Goal: Information Seeking & Learning: Learn about a topic

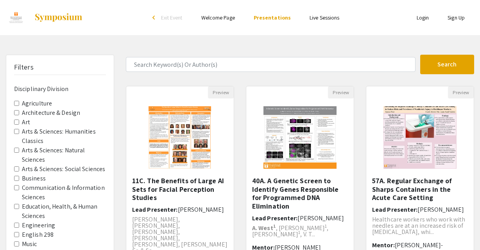
click at [17, 122] on Division-Art "Art" at bounding box center [16, 122] width 5 height 5
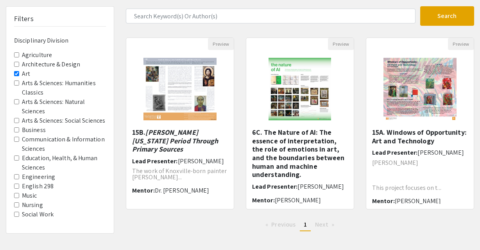
scroll to position [41, 0]
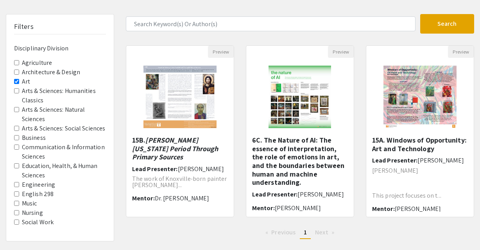
click at [16, 89] on Classics "Arts & Sciences: Humanities Classics" at bounding box center [16, 90] width 5 height 5
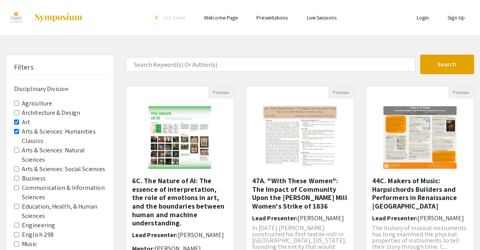
click at [16, 120] on Division-Art "Art" at bounding box center [16, 122] width 5 height 5
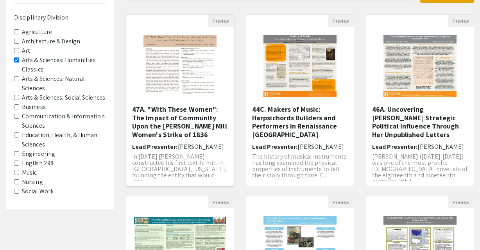
scroll to position [72, 0]
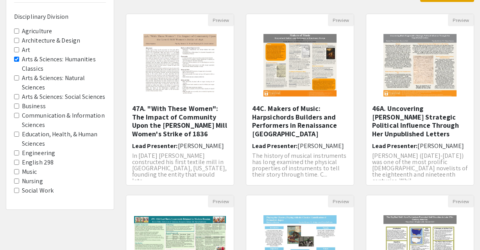
click at [14, 63] on span "Arts & Sciences: Humanities Classics" at bounding box center [60, 64] width 92 height 19
click at [16, 59] on Classics "Arts & Sciences: Humanities Classics" at bounding box center [16, 59] width 5 height 5
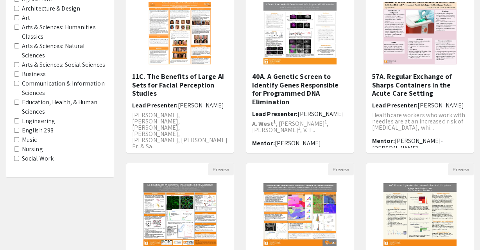
scroll to position [108, 0]
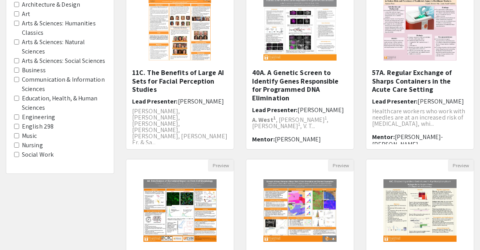
click at [14, 135] on Division-Music "Music" at bounding box center [16, 135] width 5 height 5
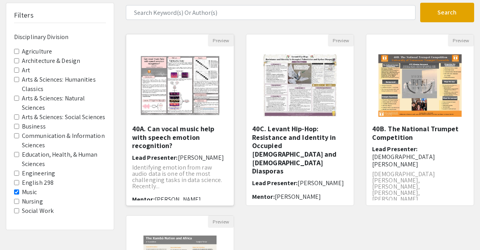
scroll to position [54, 0]
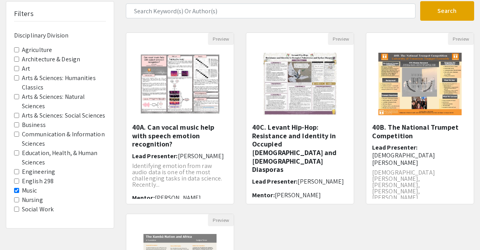
click at [16, 67] on Division-Art "Art" at bounding box center [16, 68] width 5 height 5
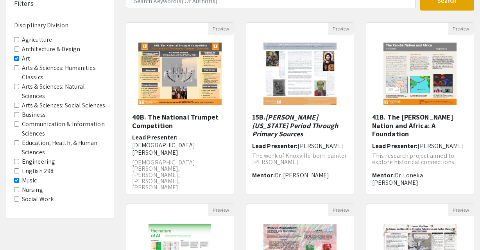
scroll to position [65, 0]
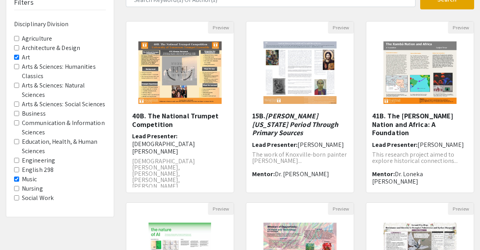
click at [15, 180] on Division-Music "Music" at bounding box center [16, 179] width 5 height 5
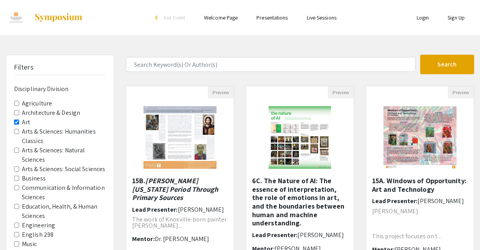
click at [14, 120] on Division-Art "Art" at bounding box center [16, 122] width 5 height 5
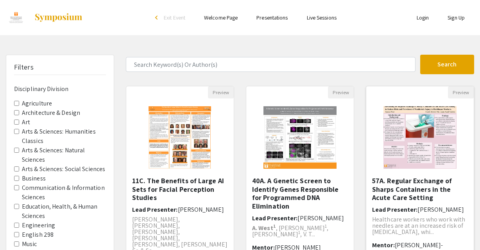
scroll to position [268, 0]
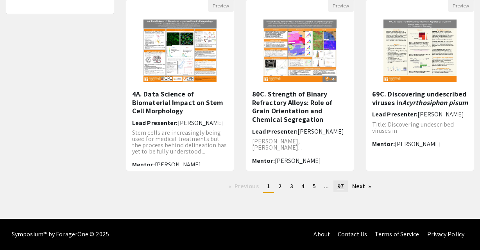
click at [342, 186] on span "97" at bounding box center [340, 186] width 7 height 8
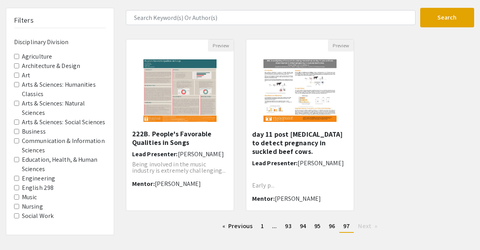
scroll to position [87, 0]
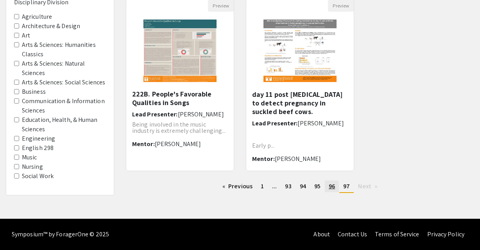
click at [331, 191] on link "page 96" at bounding box center [332, 187] width 14 height 12
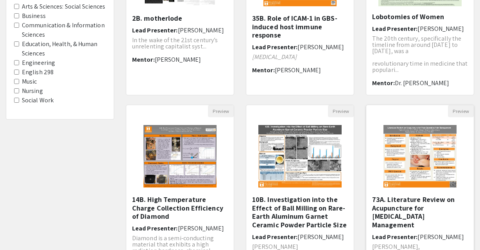
scroll to position [120, 0]
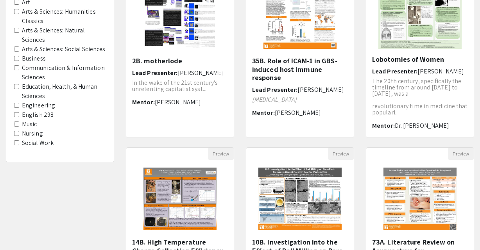
click at [15, 125] on Division-Music "Music" at bounding box center [16, 124] width 5 height 5
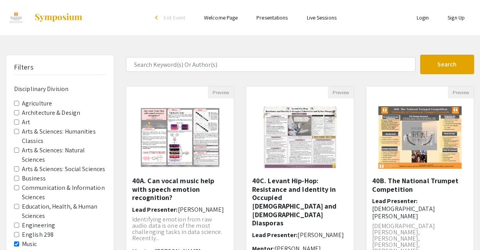
click at [16, 120] on Division-Art "Art" at bounding box center [16, 122] width 5 height 5
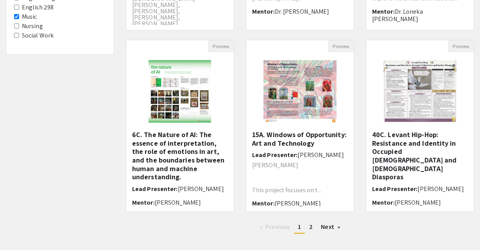
scroll to position [268, 0]
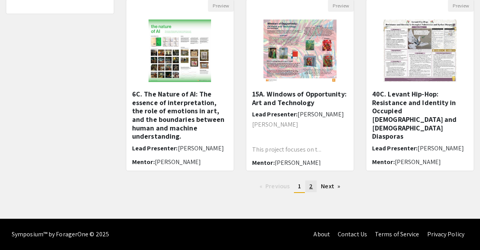
click at [312, 188] on link "page 2" at bounding box center [310, 187] width 11 height 12
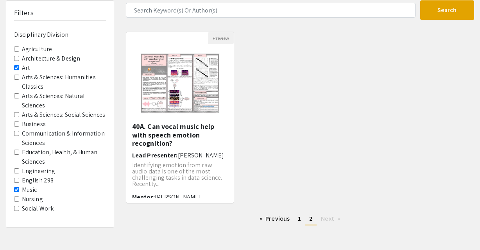
scroll to position [87, 0]
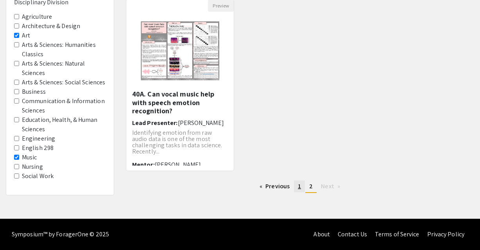
click at [298, 186] on span "1" at bounding box center [299, 186] width 3 height 8
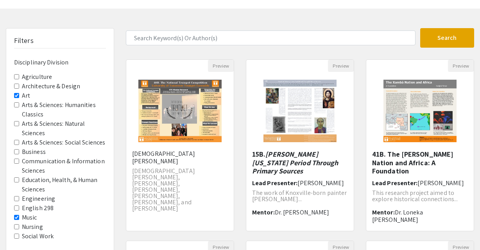
scroll to position [27, 0]
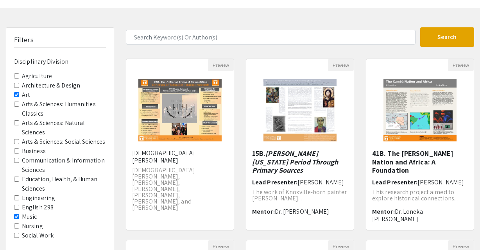
click at [16, 95] on Division-Art "Art" at bounding box center [16, 94] width 5 height 5
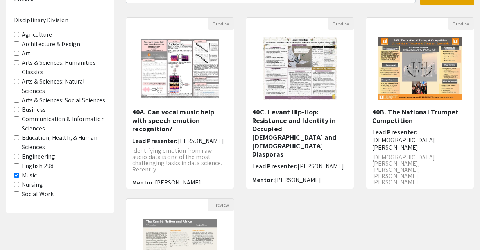
scroll to position [98, 0]
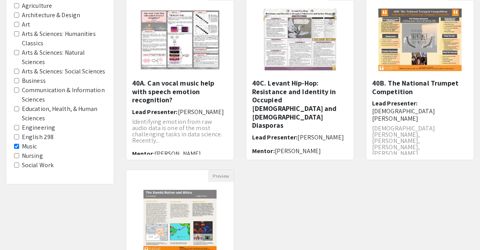
click at [16, 146] on Division-Music "Music" at bounding box center [16, 146] width 5 height 5
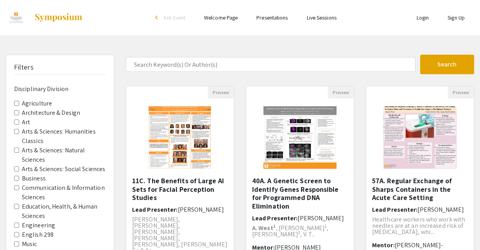
click at [17, 132] on Classics "Arts & Sciences: Humanities Classics" at bounding box center [16, 131] width 5 height 5
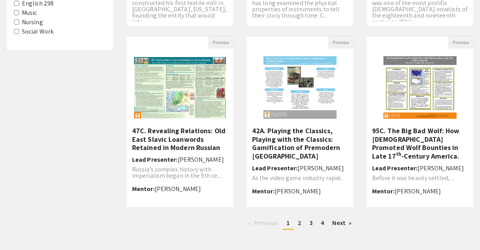
scroll to position [232, 0]
click at [300, 224] on span "2" at bounding box center [300, 222] width 4 height 8
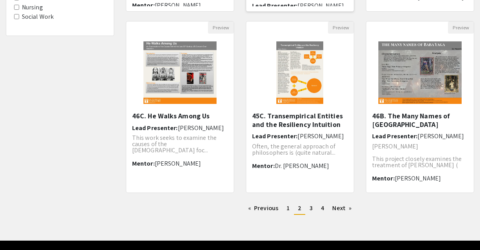
scroll to position [248, 0]
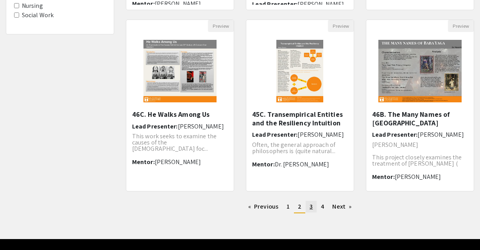
click at [307, 207] on link "page 3" at bounding box center [311, 207] width 11 height 12
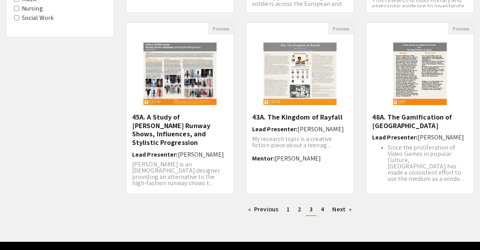
scroll to position [243, 0]
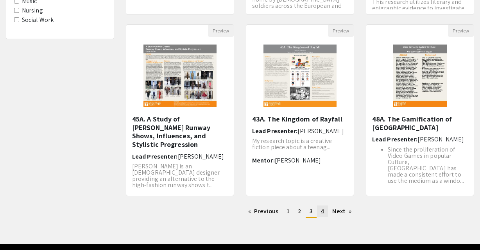
click at [323, 214] on span "4" at bounding box center [322, 211] width 3 height 8
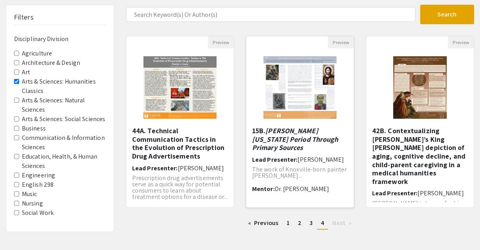
scroll to position [51, 0]
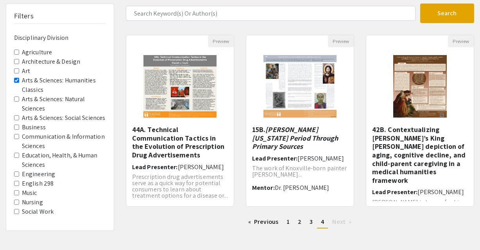
click at [17, 80] on Classics "Arts & Sciences: Humanities Classics" at bounding box center [16, 80] width 5 height 5
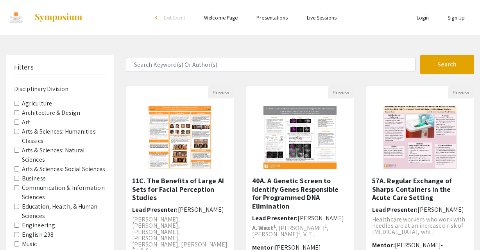
click at [17, 122] on Division-Art "Art" at bounding box center [16, 122] width 5 height 5
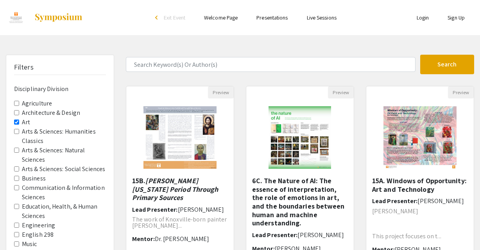
click at [17, 131] on Classics "Arts & Sciences: Humanities Classics" at bounding box center [16, 131] width 5 height 5
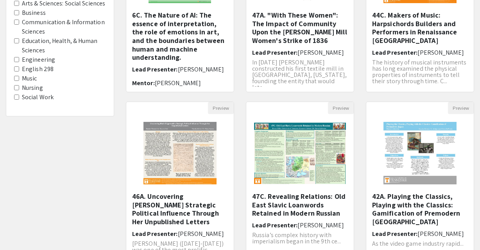
scroll to position [158, 0]
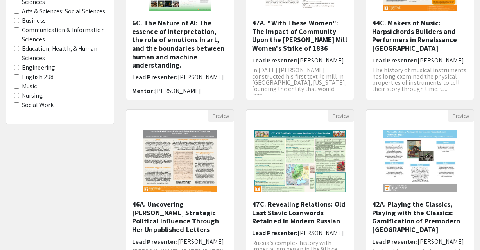
click at [17, 87] on Division-Music "Music" at bounding box center [16, 86] width 5 height 5
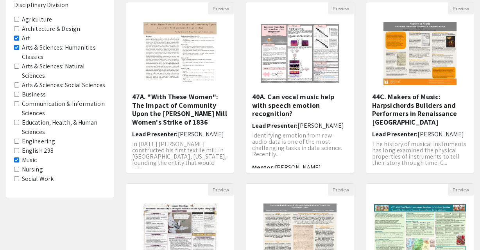
scroll to position [268, 0]
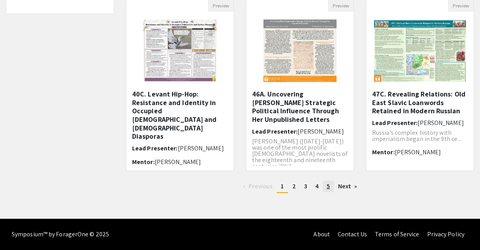
click at [325, 184] on link "page 5" at bounding box center [328, 187] width 11 height 12
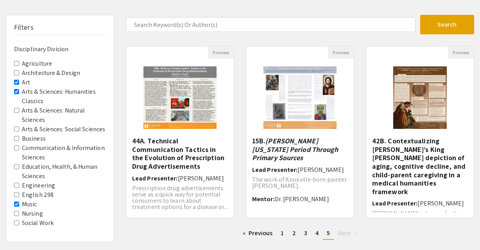
scroll to position [39, 0]
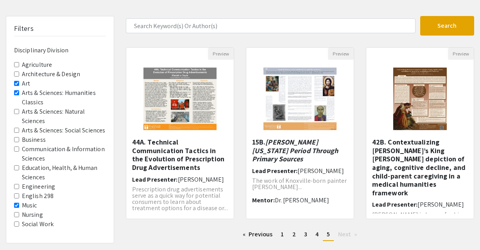
click at [19, 82] on Division-Art "Art" at bounding box center [16, 83] width 5 height 5
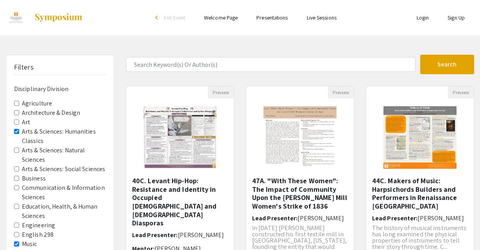
click at [15, 132] on Classics "Arts & Sciences: Humanities Classics" at bounding box center [16, 131] width 5 height 5
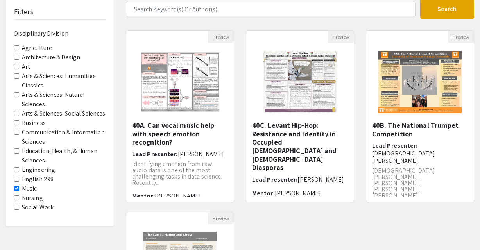
scroll to position [56, 0]
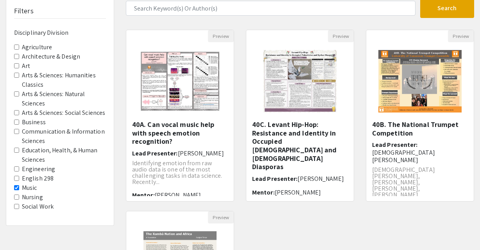
click at [18, 186] on Division-Music "Music" at bounding box center [16, 187] width 5 height 5
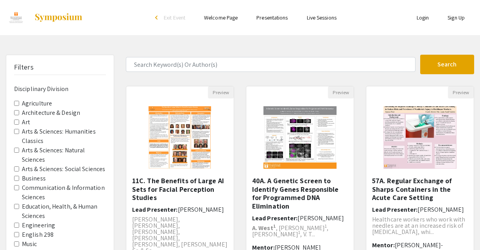
click at [17, 113] on Design "Architecture & Design" at bounding box center [16, 112] width 5 height 5
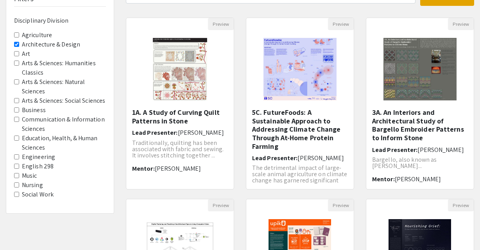
scroll to position [66, 0]
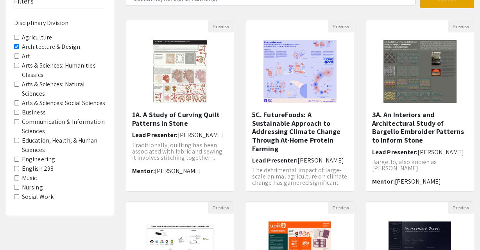
click at [16, 46] on Design "Architecture & Design" at bounding box center [16, 46] width 5 height 5
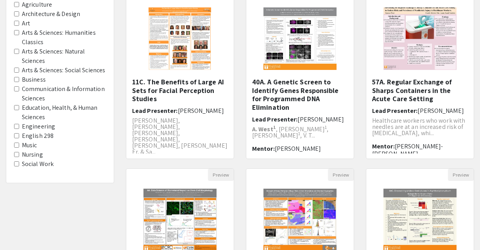
scroll to position [100, 0]
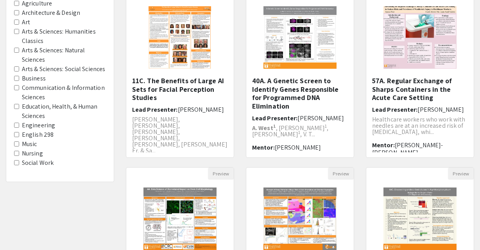
click at [16, 77] on Division-Business "Business" at bounding box center [16, 78] width 5 height 5
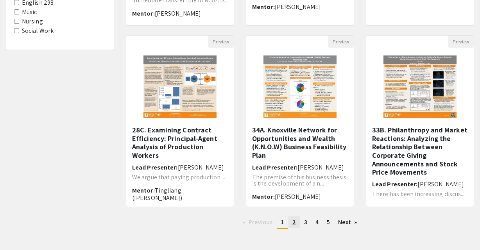
scroll to position [232, 0]
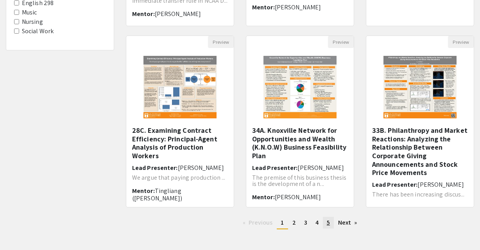
click at [330, 222] on link "page 5" at bounding box center [328, 223] width 11 height 12
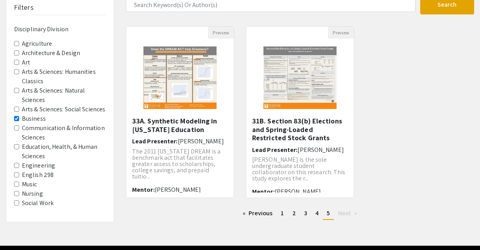
scroll to position [65, 0]
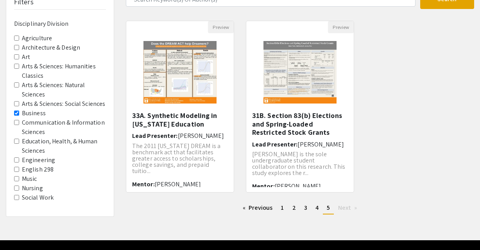
click at [17, 113] on Division-Business "Business" at bounding box center [16, 113] width 5 height 5
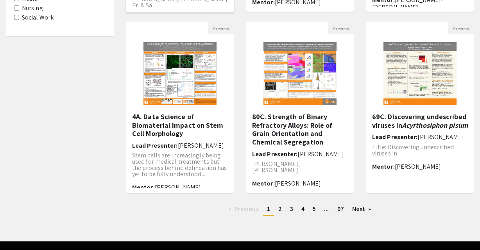
scroll to position [268, 0]
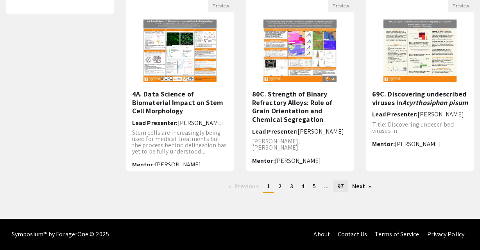
click at [340, 187] on span "97" at bounding box center [340, 186] width 7 height 8
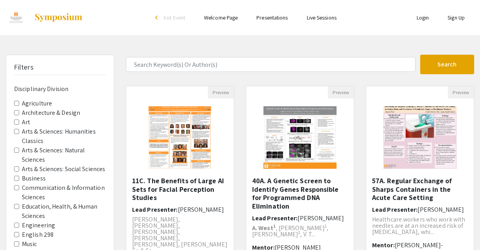
scroll to position [87, 0]
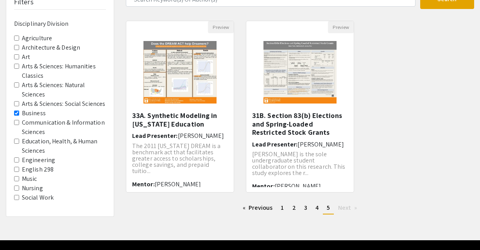
scroll to position [87, 0]
